Goal: Check status: Check status

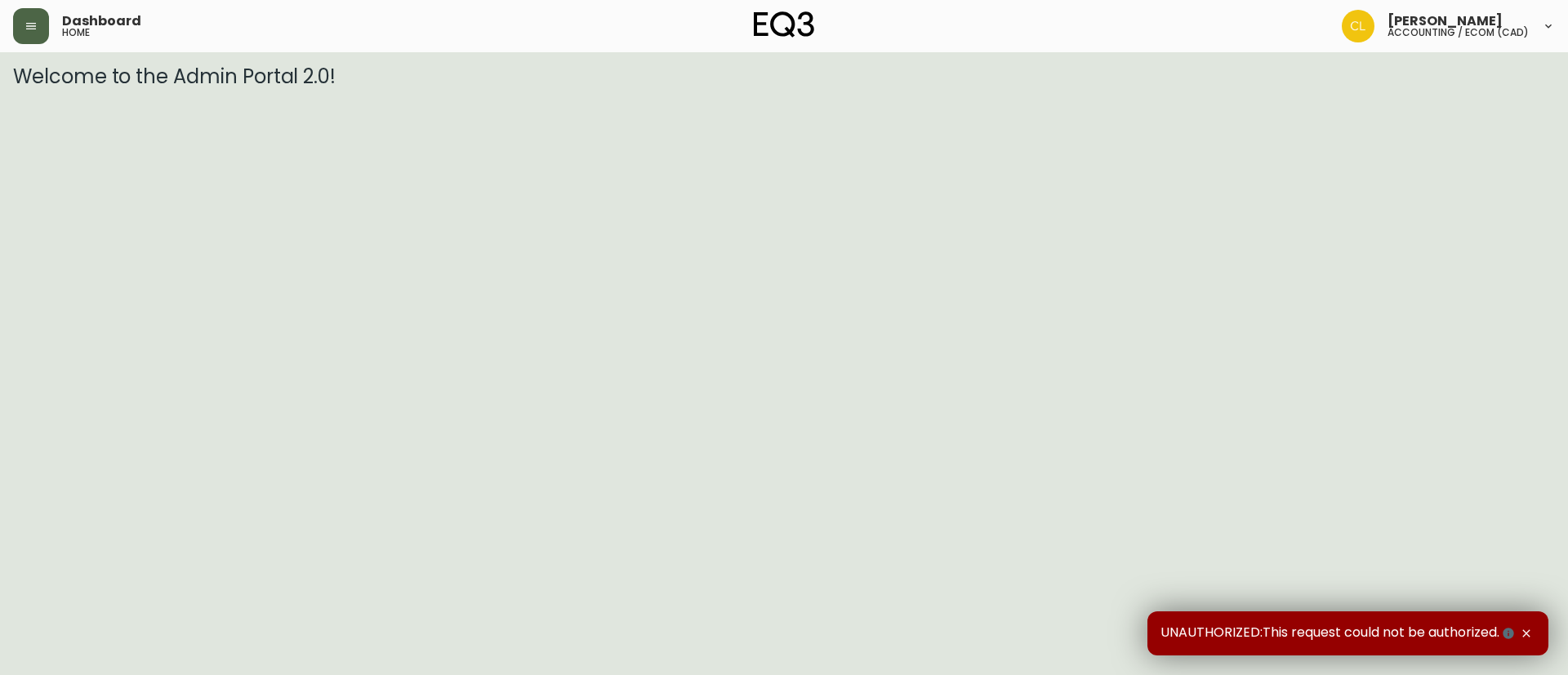
click at [40, 23] on button "button" at bounding box center [31, 26] width 36 height 36
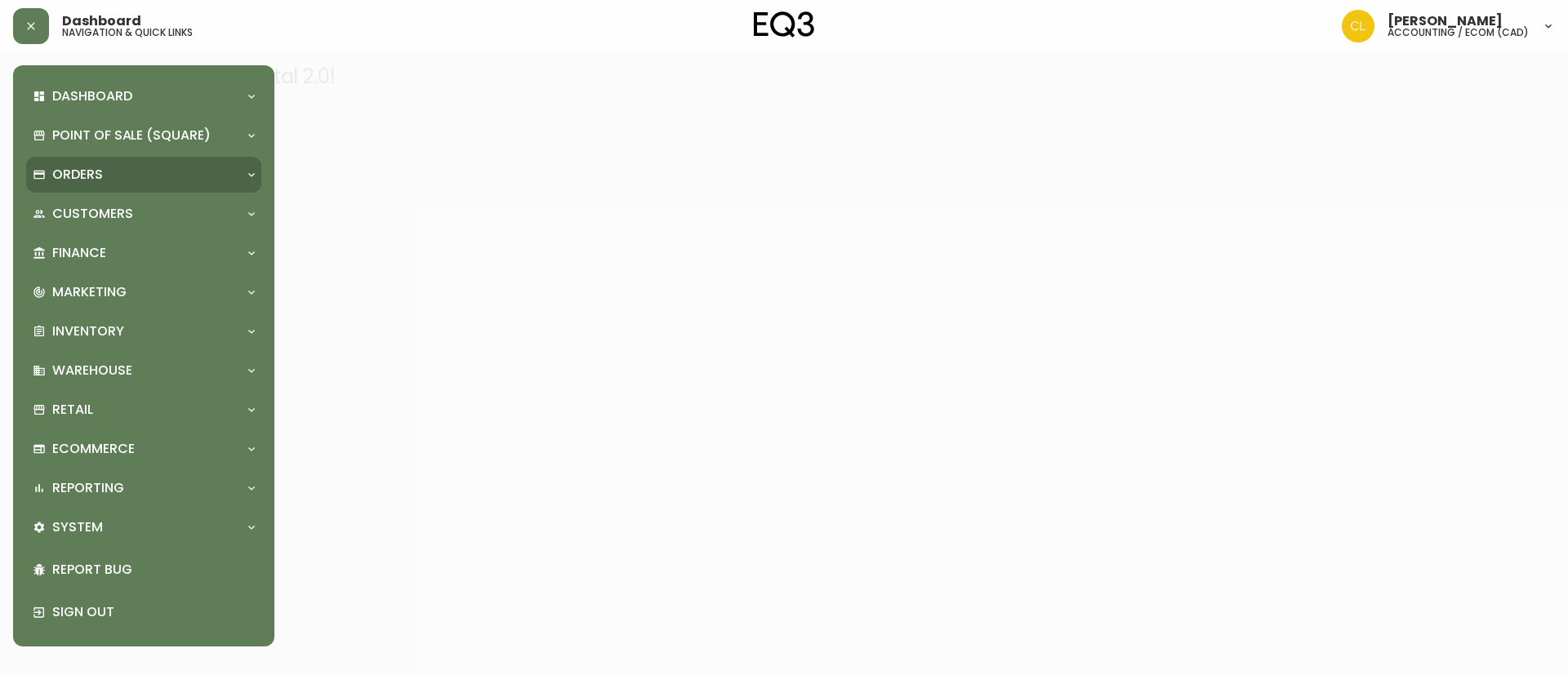
click at [87, 174] on p "Orders" at bounding box center [77, 174] width 50 height 18
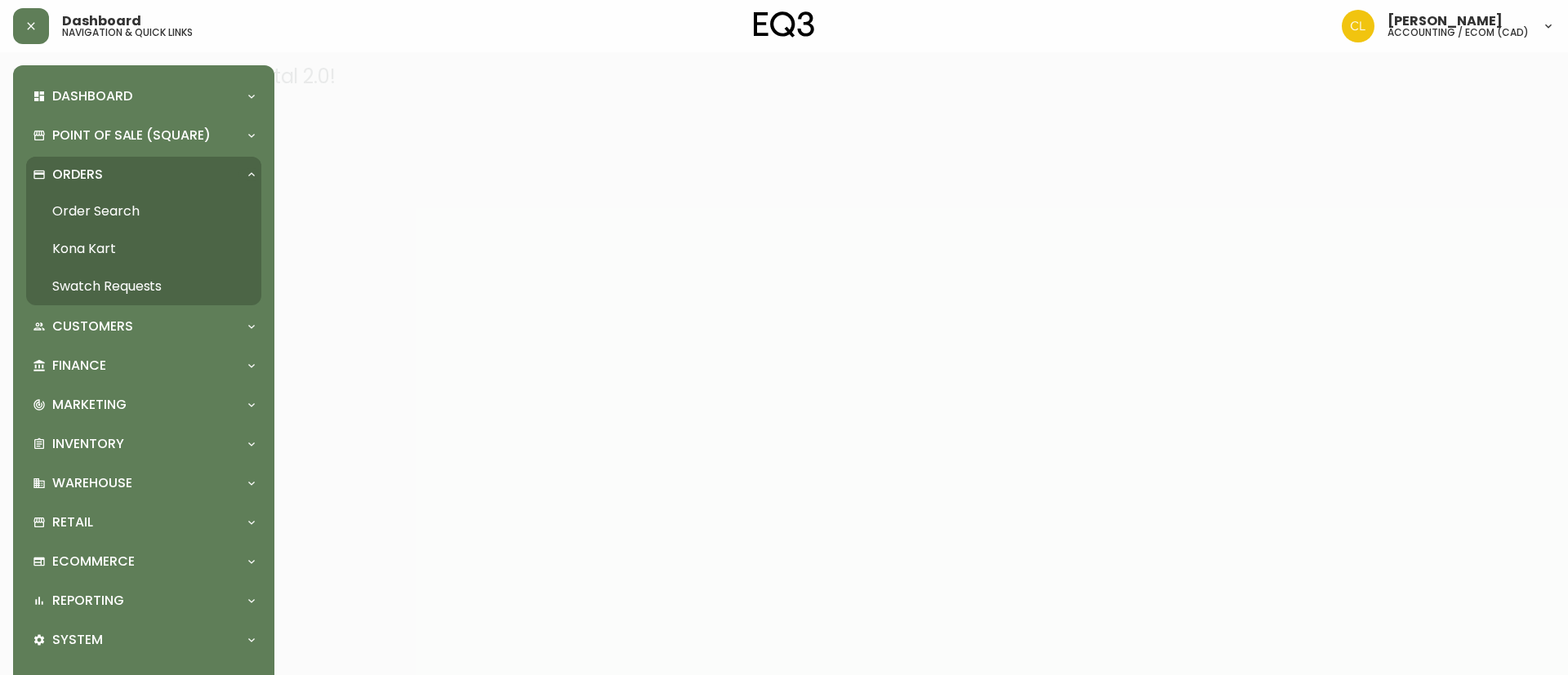
click at [103, 207] on link "Order Search" at bounding box center [143, 211] width 235 height 38
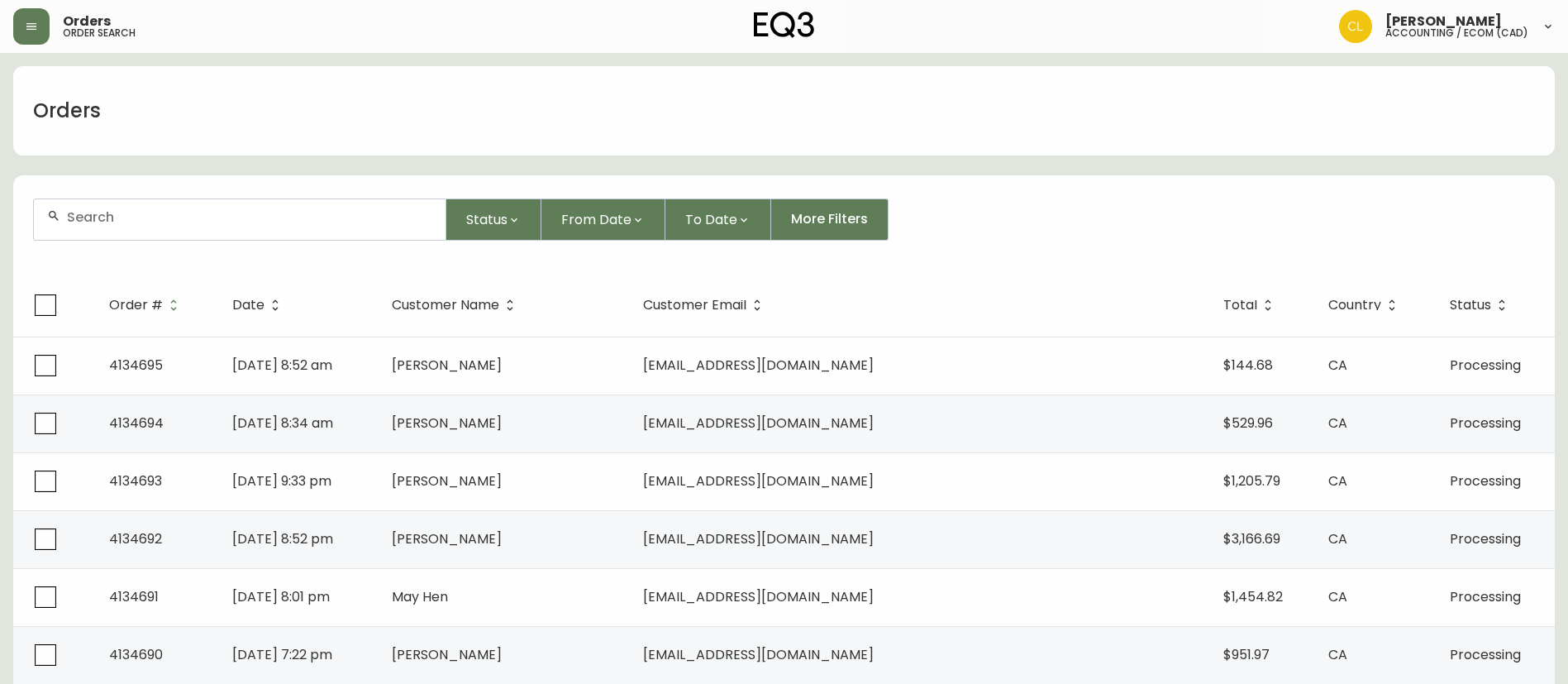
click at [201, 221] on input "text" at bounding box center [249, 217] width 366 height 16
paste input "4134220"
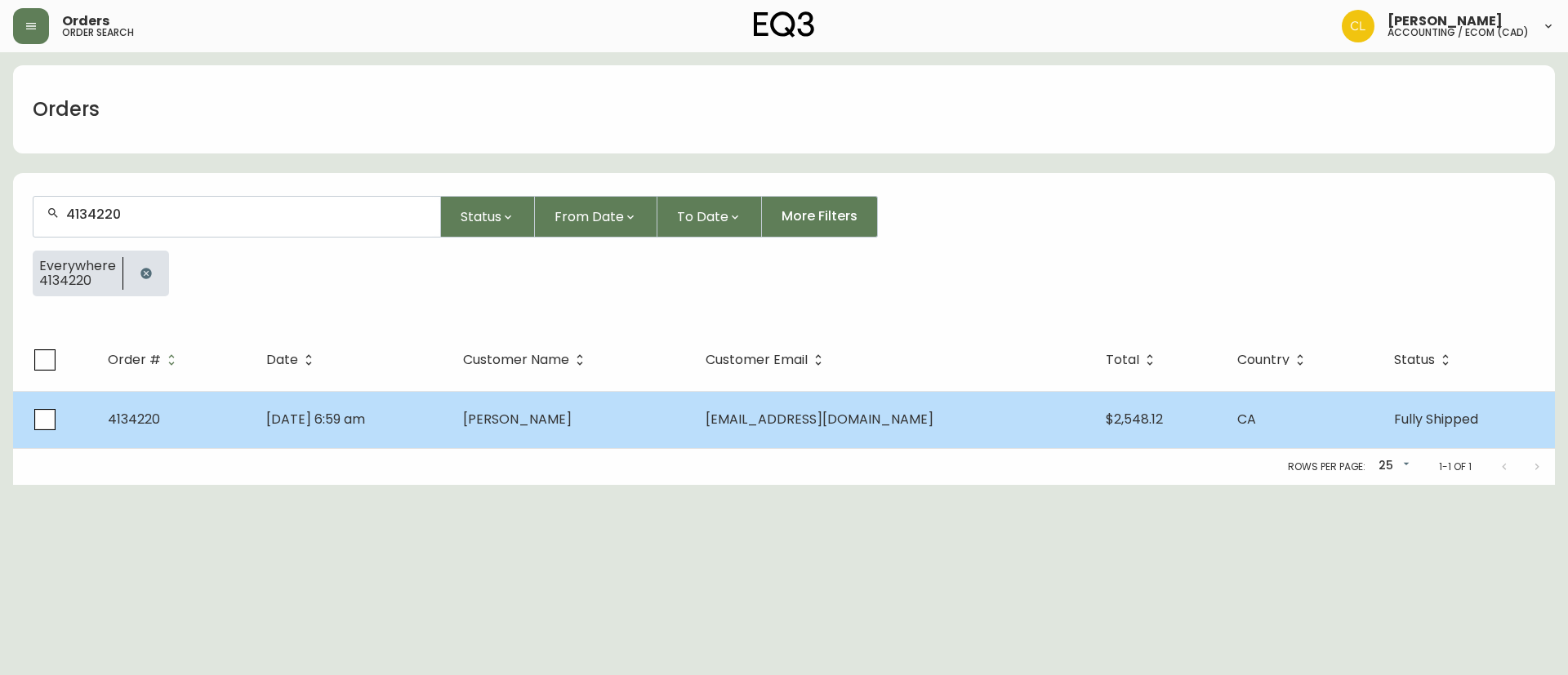
type input "4134220"
click at [450, 409] on td "[DATE] 6:59 am" at bounding box center [351, 420] width 197 height 57
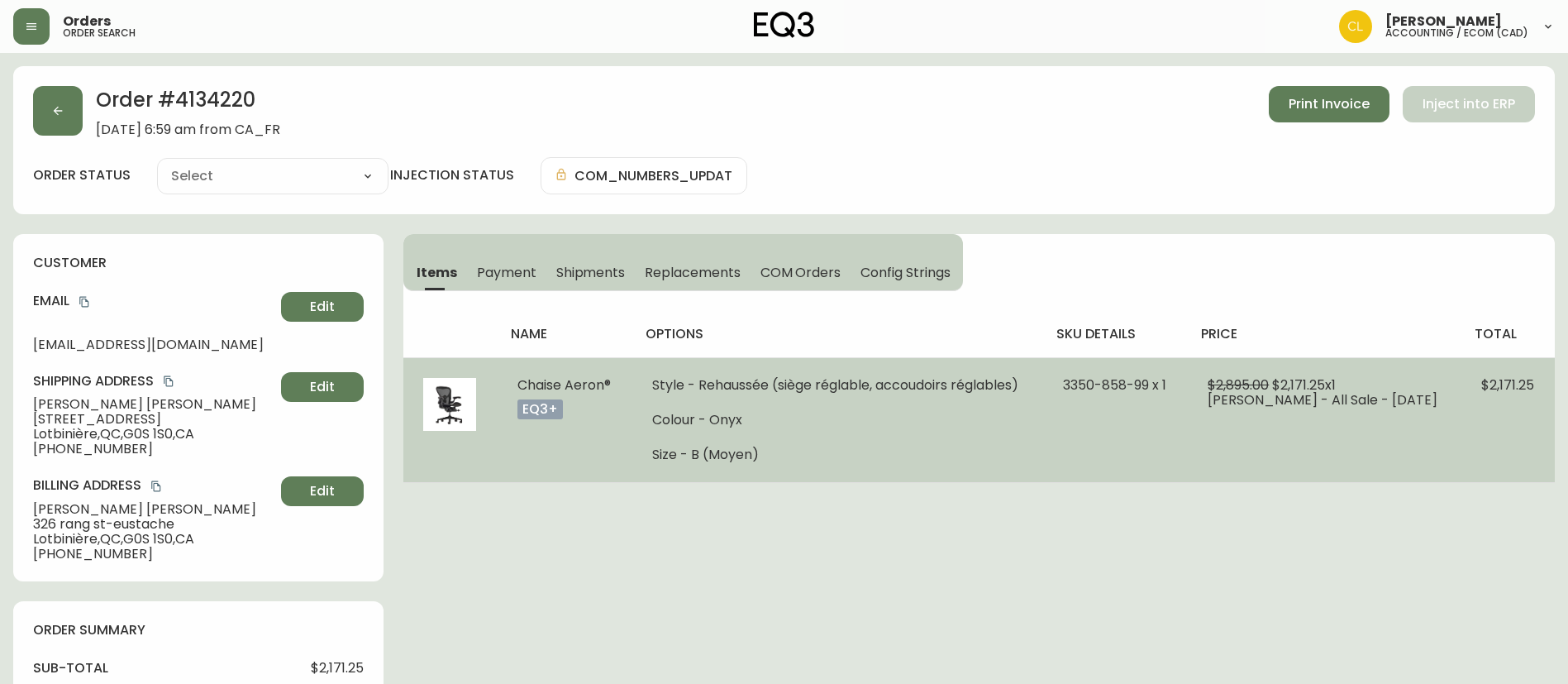
type input "Fully Shipped"
select select "FULLY_SHIPPED"
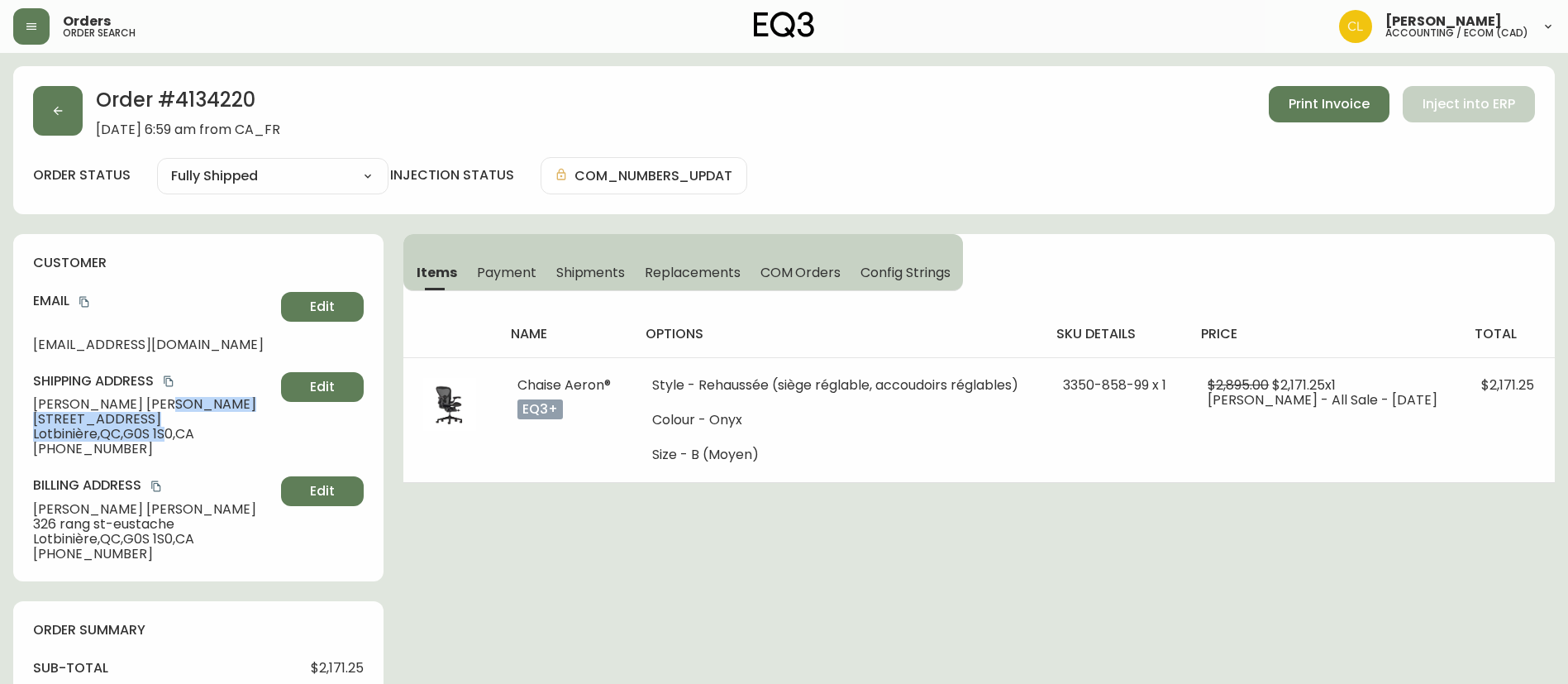
drag, startPoint x: 176, startPoint y: 434, endPoint x: 157, endPoint y: 409, distance: 31.4
click at [157, 409] on div "Shipping Address [PERSON_NAME] [STREET_ADDRESS] [PHONE_NUMBER] Edit" at bounding box center [199, 413] width 331 height 84
drag, startPoint x: 182, startPoint y: 429, endPoint x: 177, endPoint y: 406, distance: 23.5
click at [177, 406] on div "Shipping Address [PERSON_NAME] [STREET_ADDRESS] [PHONE_NUMBER] Edit" at bounding box center [199, 413] width 331 height 84
copy div "[STREET_ADDRESS] ,"
